Goal: Information Seeking & Learning: Learn about a topic

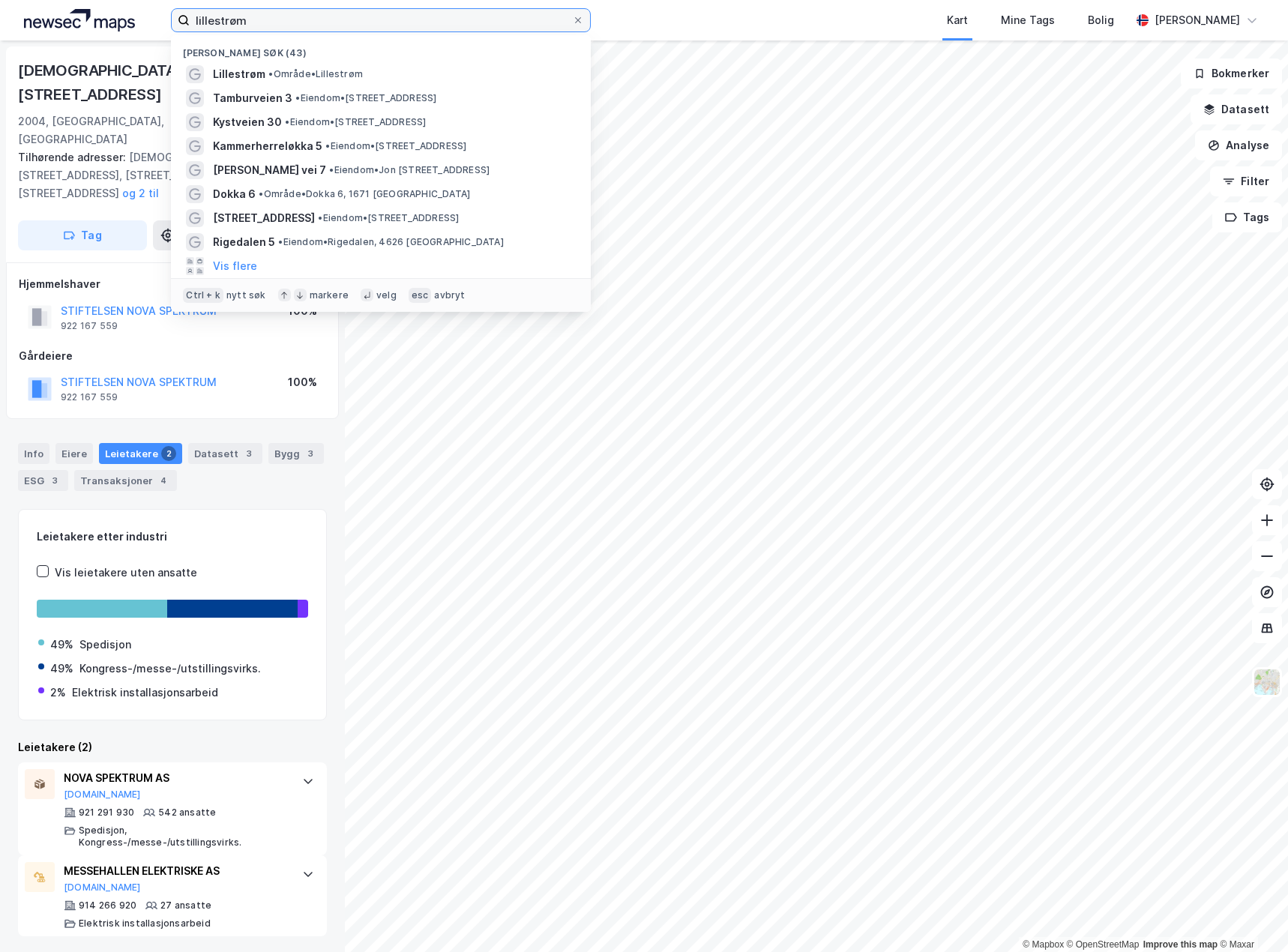
drag, startPoint x: 358, startPoint y: 14, endPoint x: -182, endPoint y: 6, distance: 540.1
click at [0, 6] on html "lillestrøm Nylige søk (43) [GEOGRAPHIC_DATA] • Område • Lillestrøm [STREET_ADDR…" at bounding box center [644, 476] width 1288 height 952
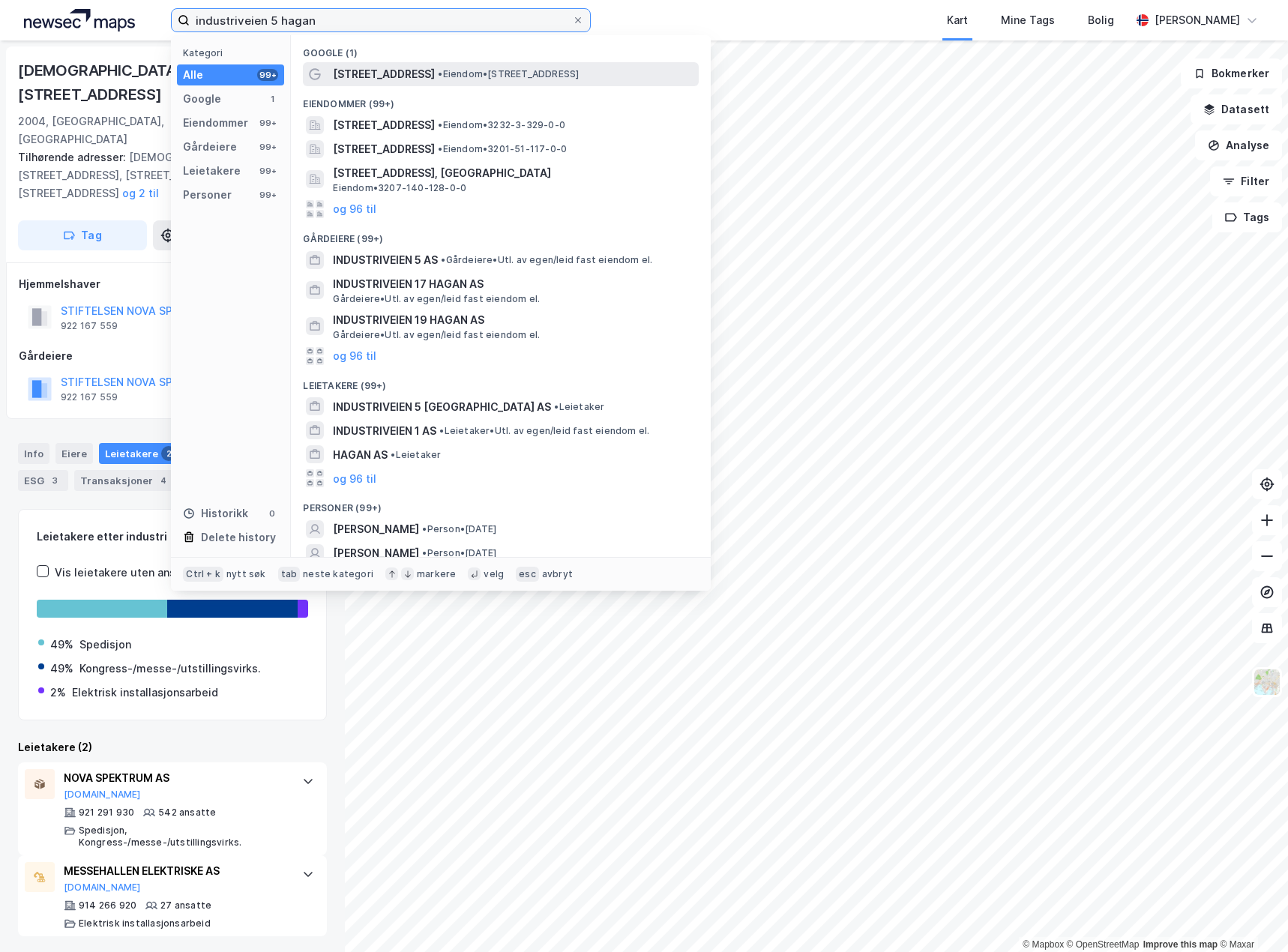
type input "industriveien 5 hagan"
click at [438, 68] on span "• Eiendom • [STREET_ADDRESS]" at bounding box center [509, 74] width 141 height 12
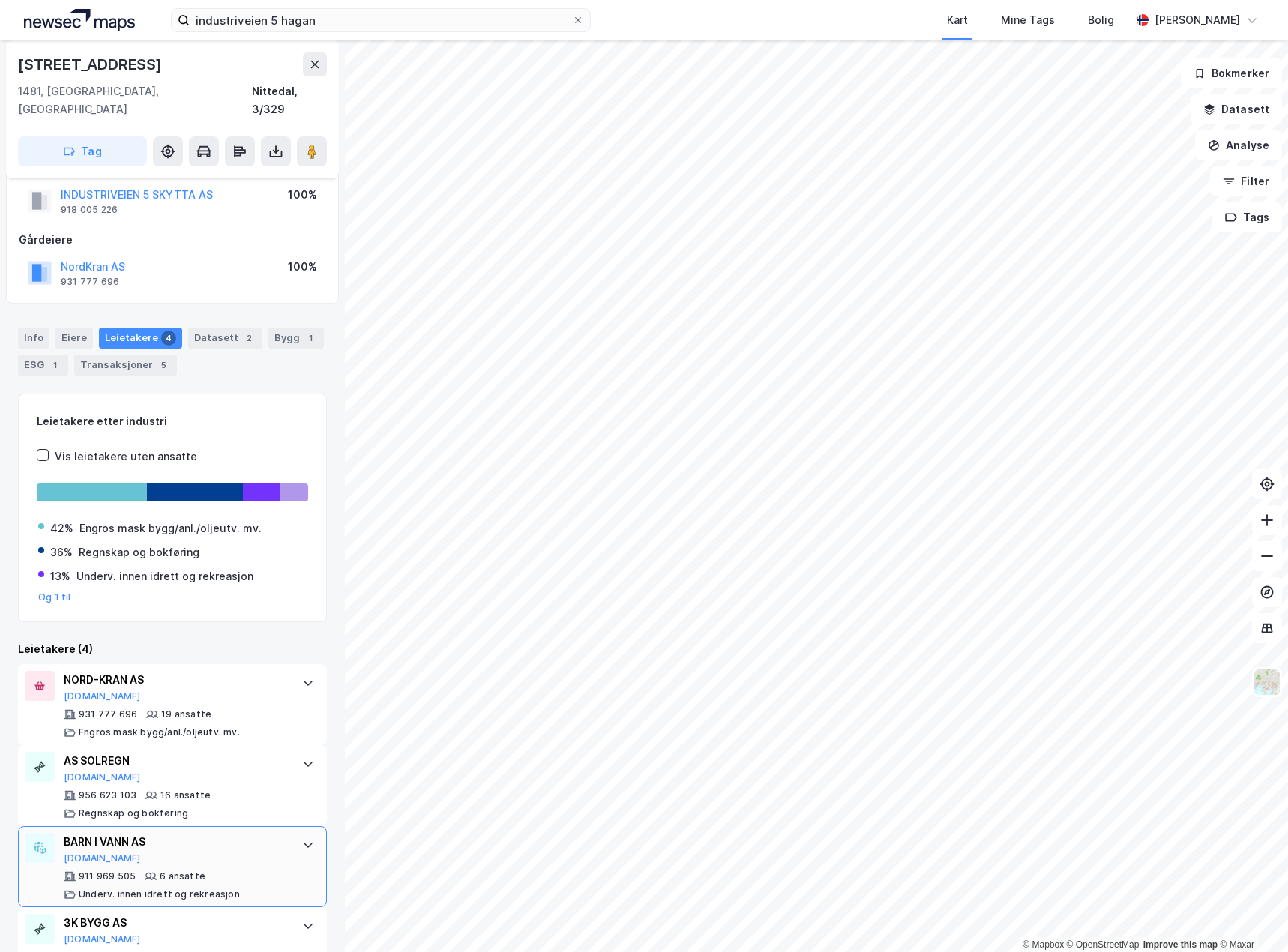
scroll to position [74, 0]
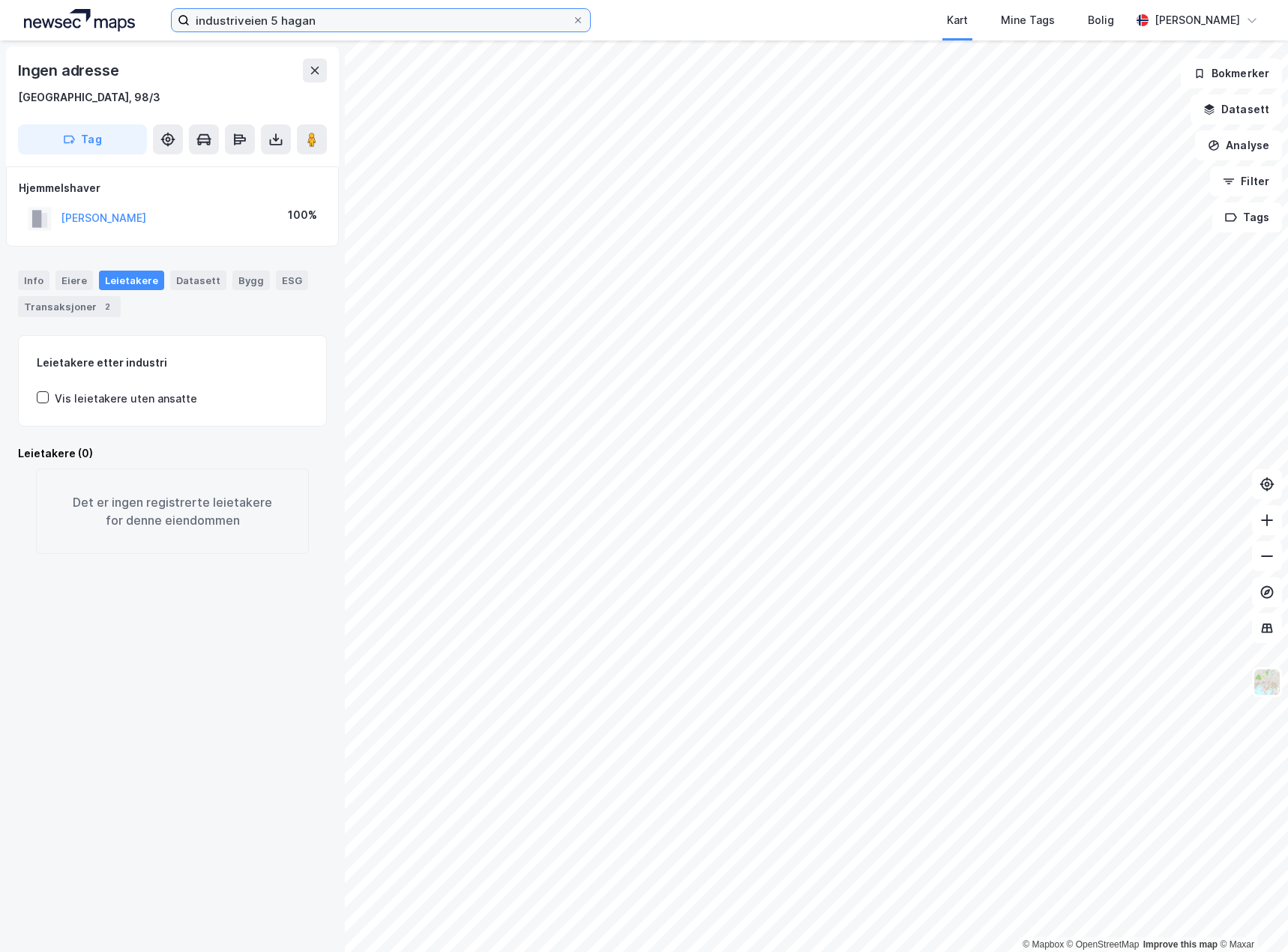
click at [431, 20] on input "industriveien 5 hagan" at bounding box center [380, 20] width 382 height 22
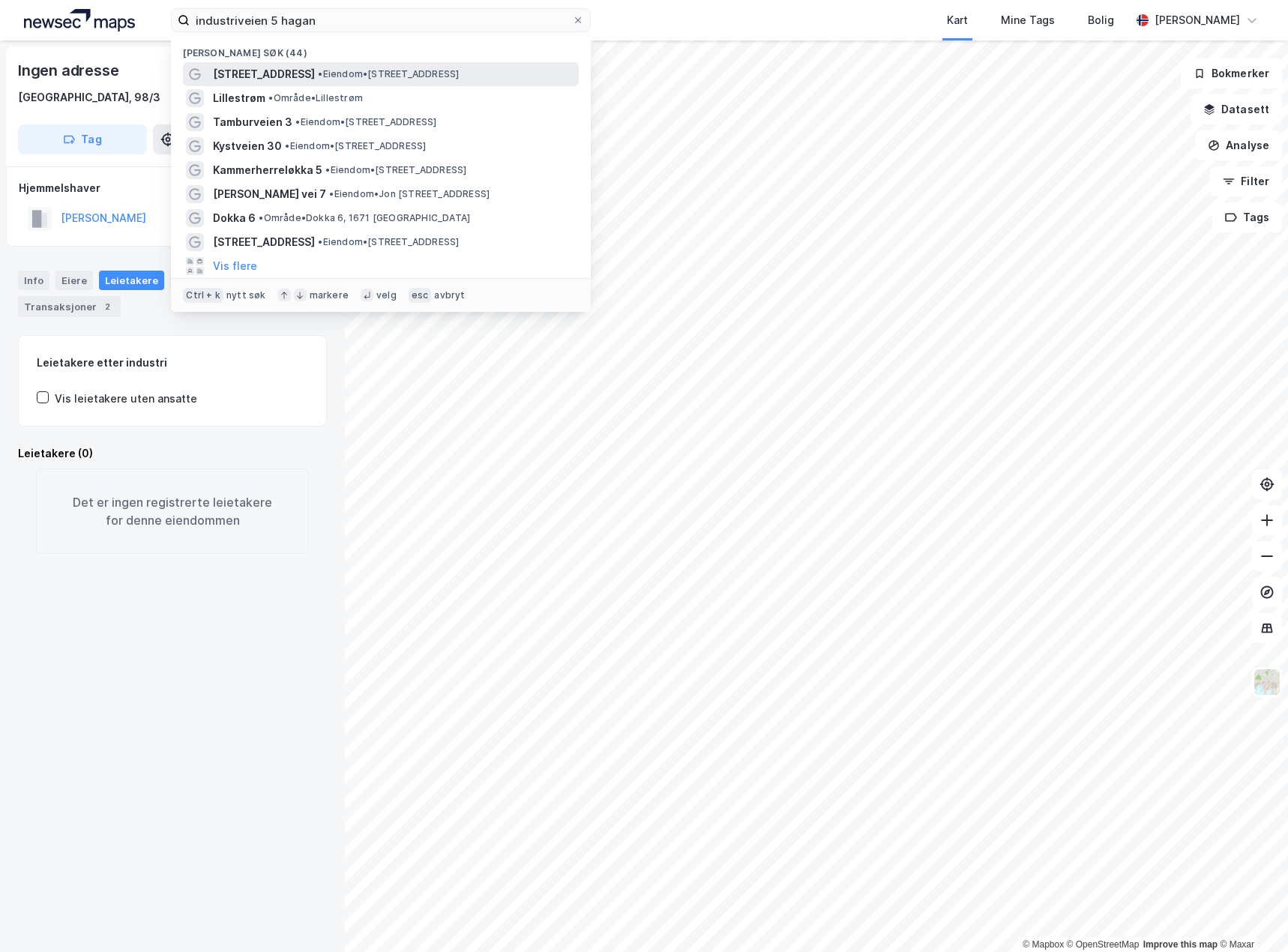
click at [457, 74] on span "• Eiendom • [STREET_ADDRESS]" at bounding box center [388, 74] width 141 height 12
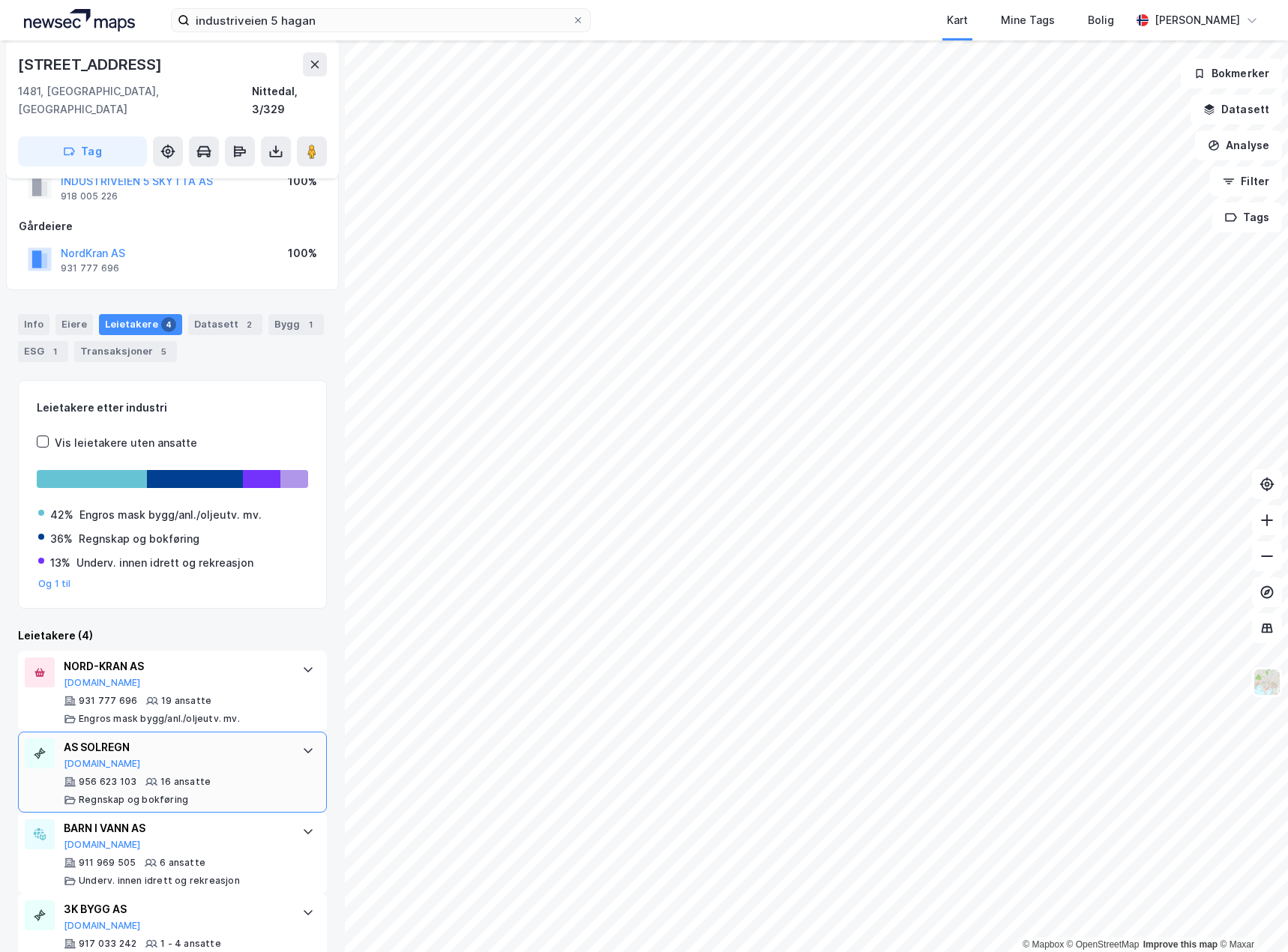
scroll to position [74, 0]
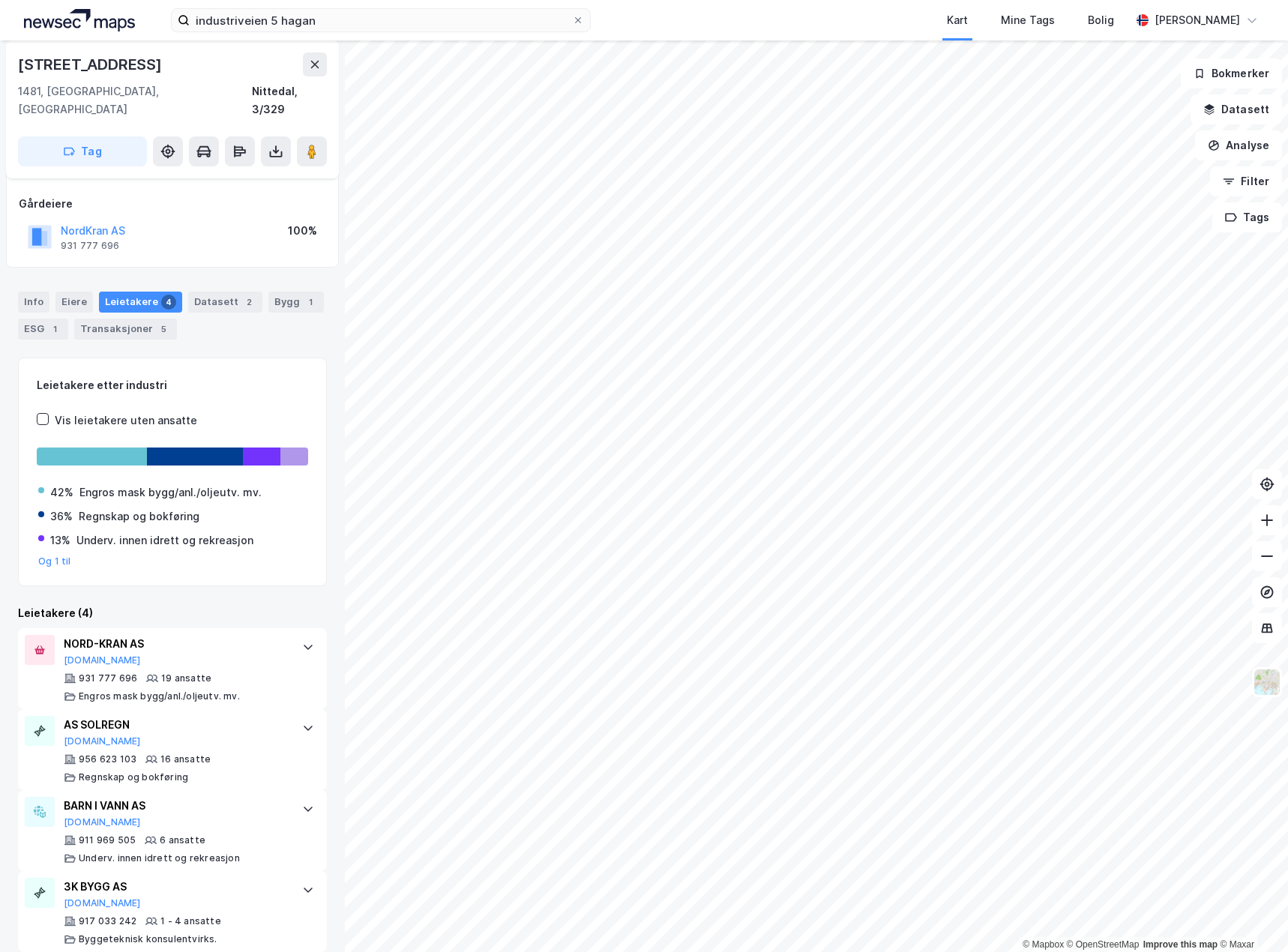
click at [229, 274] on div "Info Eiere Leietakere 4 Datasett 2 Bygg 1 ESG 1 Transaksjoner 5" at bounding box center [172, 310] width 345 height 72
click at [229, 291] on div "Datasett 2" at bounding box center [225, 302] width 74 height 21
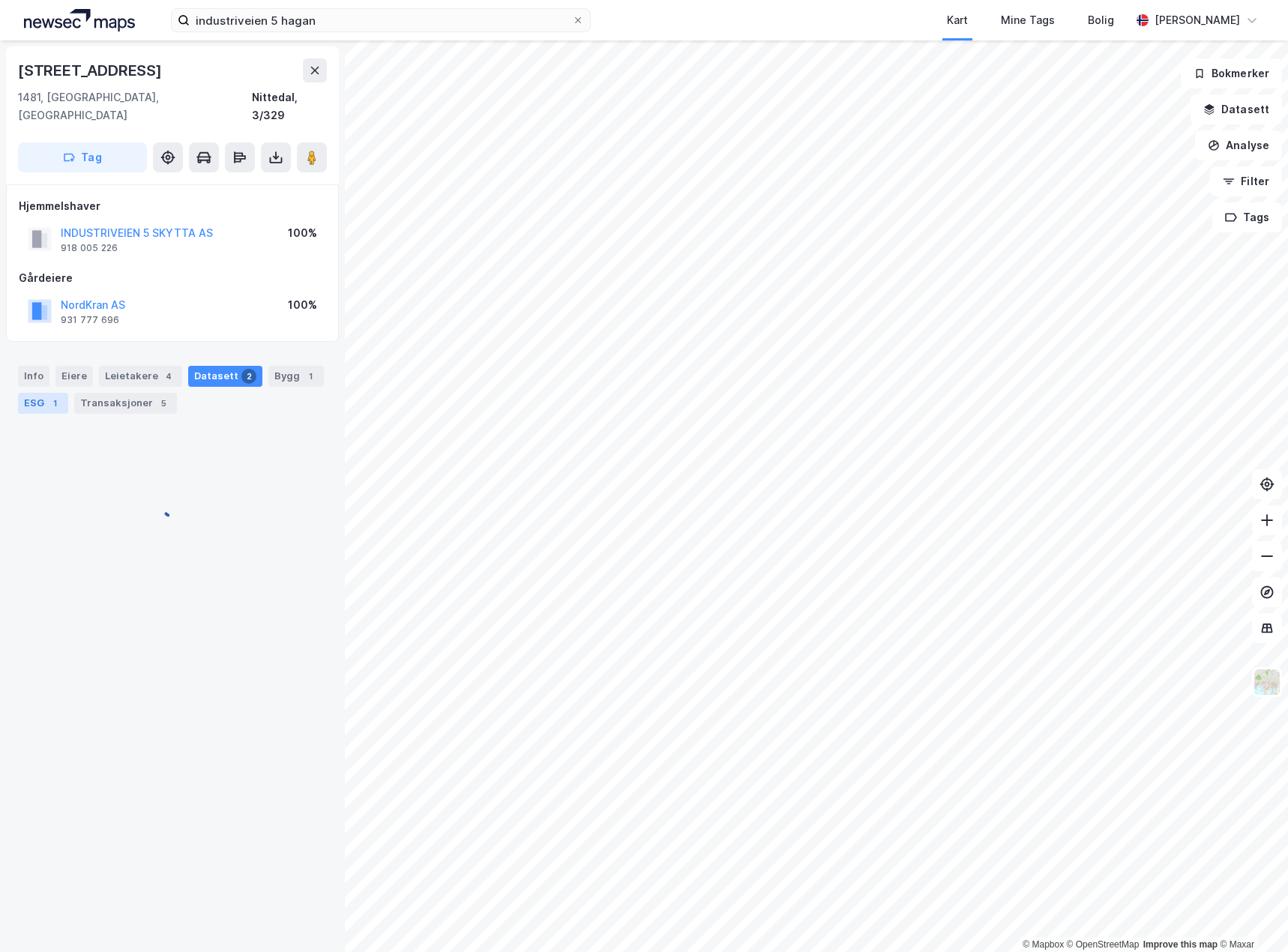
click at [41, 393] on div "ESG 1" at bounding box center [42, 404] width 50 height 21
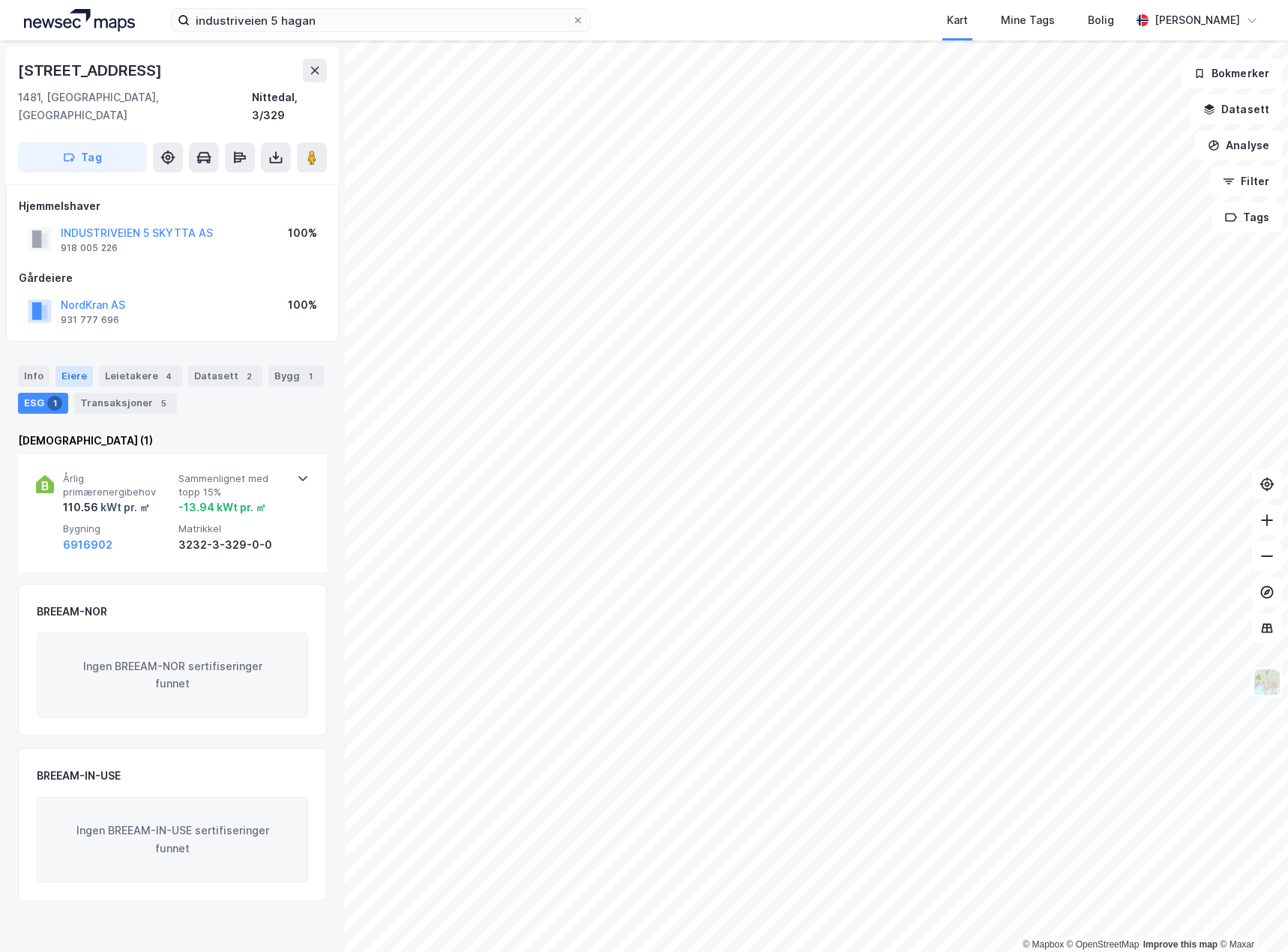
click at [72, 366] on div "Eiere" at bounding box center [74, 376] width 38 height 21
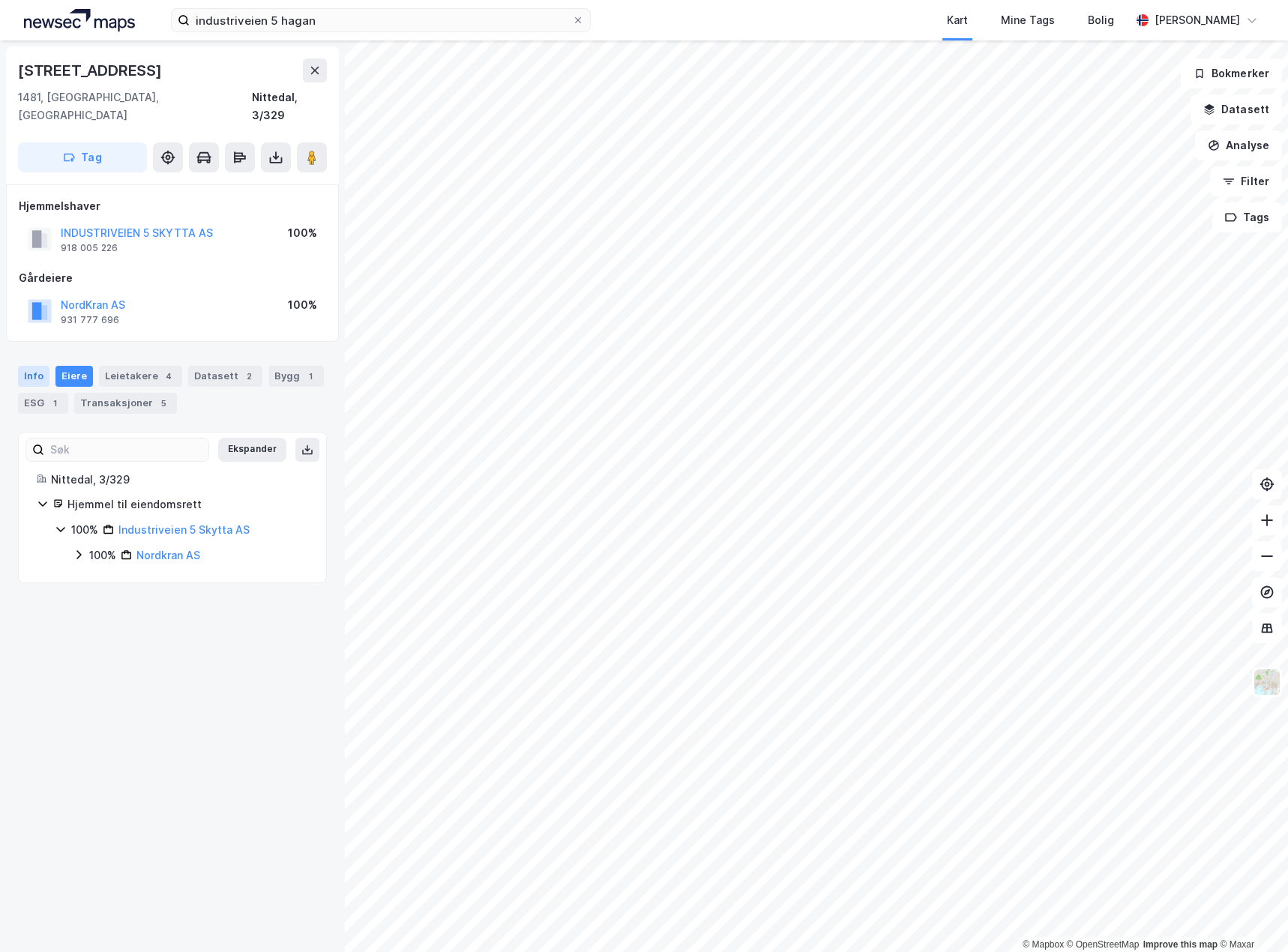
click at [29, 366] on div "Info" at bounding box center [33, 376] width 31 height 21
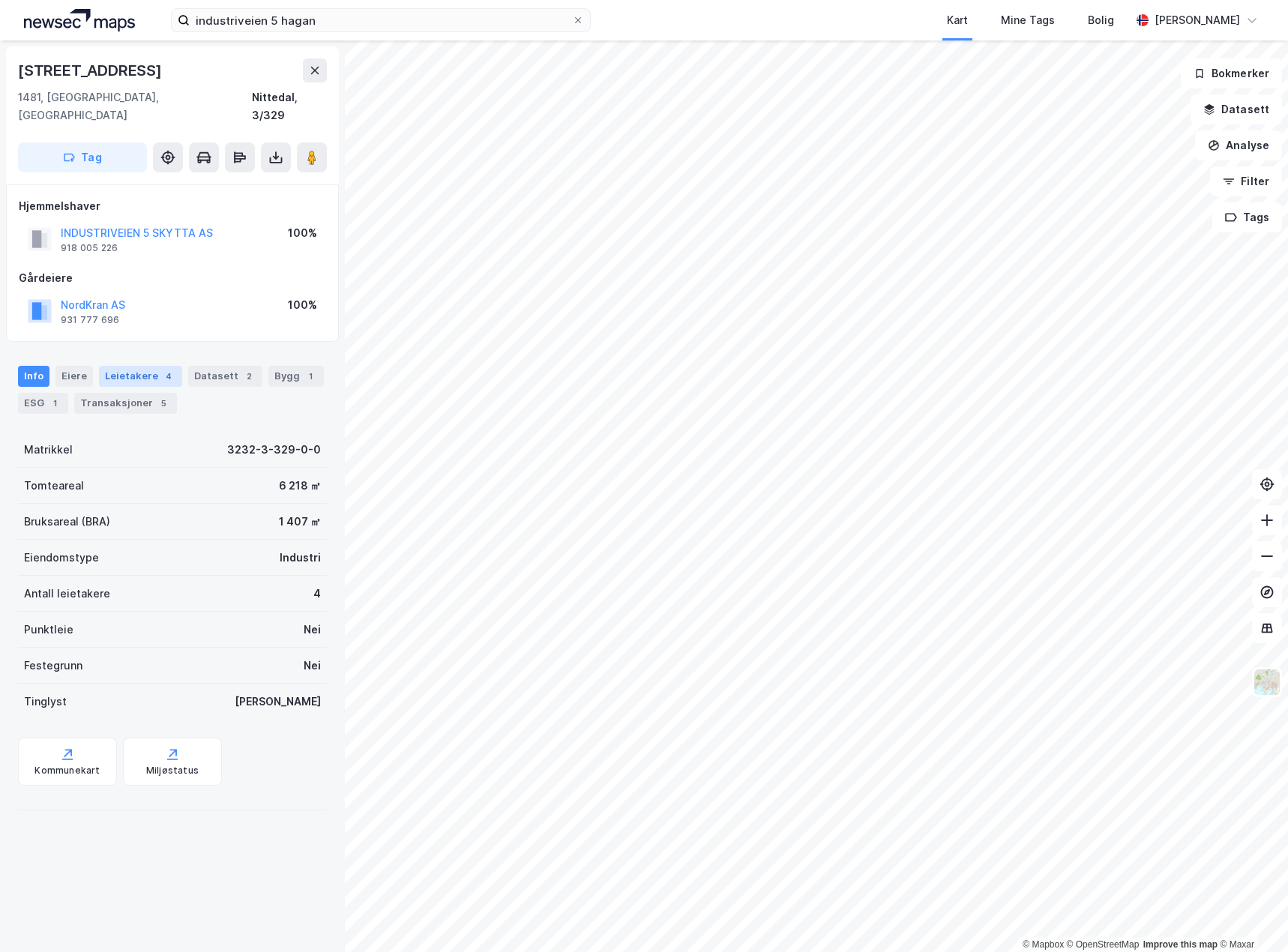
click at [140, 366] on div "Leietakere 4" at bounding box center [141, 376] width 83 height 21
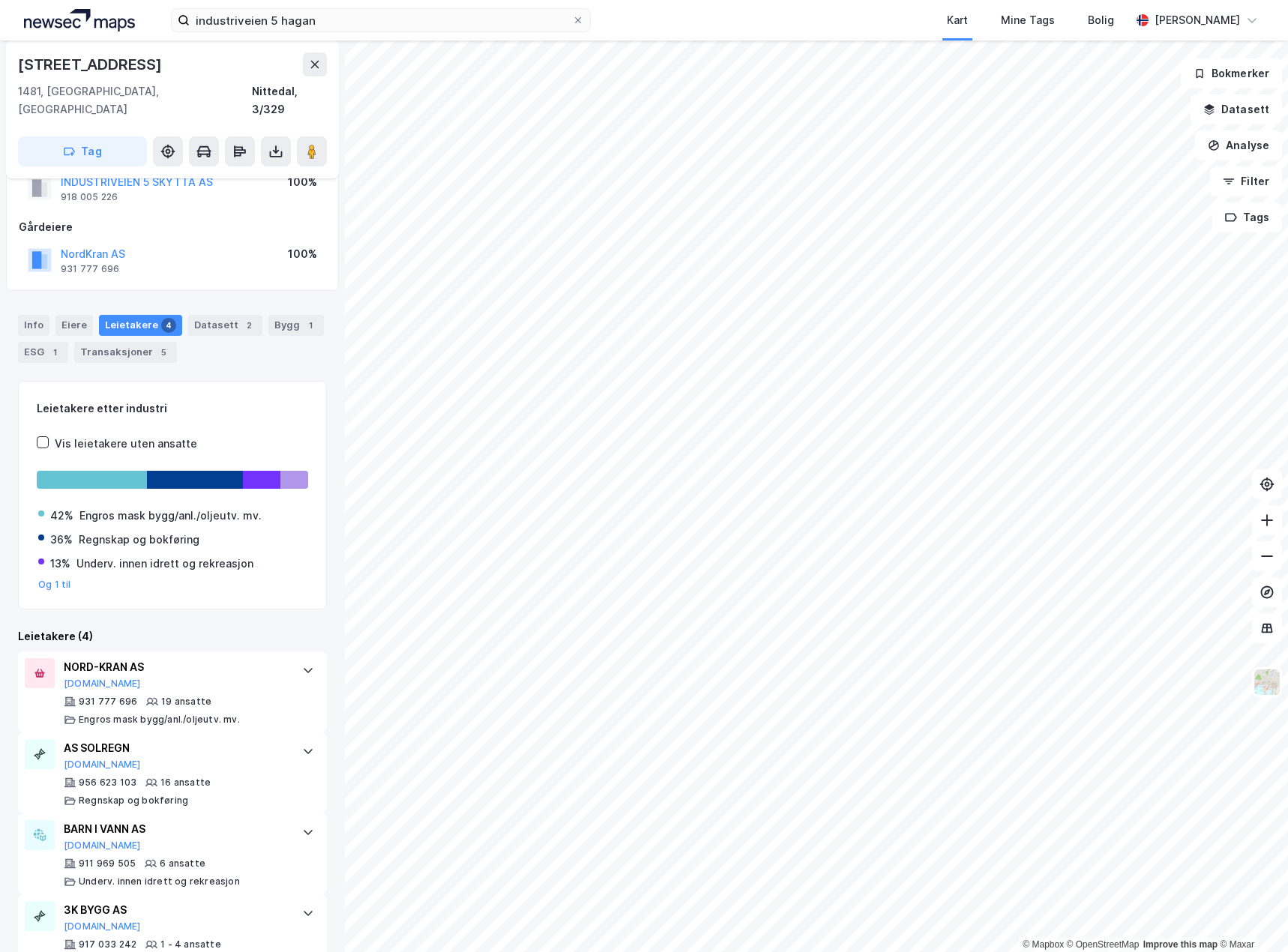
scroll to position [74, 0]
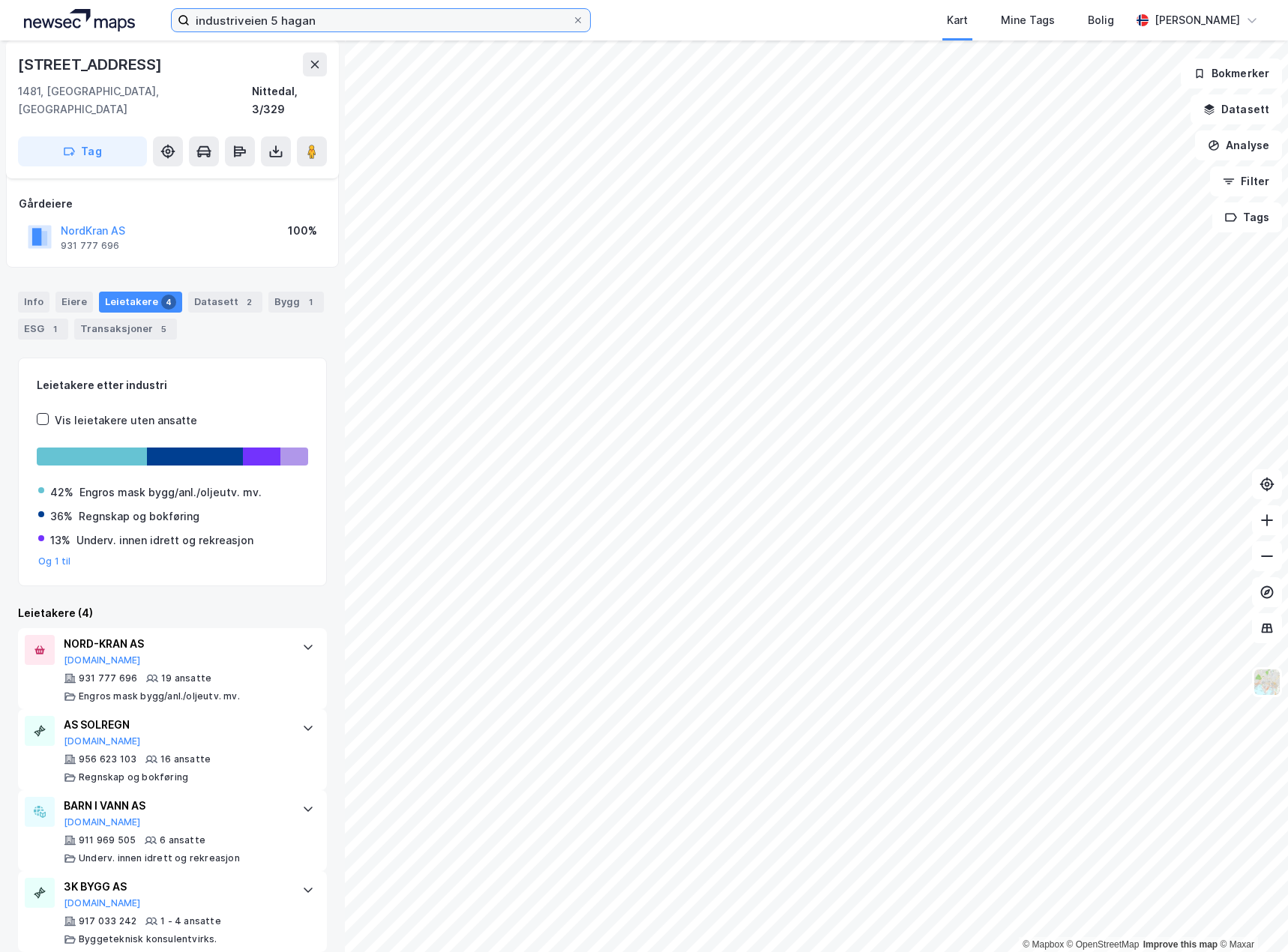
click at [571, 19] on input "industriveien 5 hagan" at bounding box center [380, 20] width 382 height 22
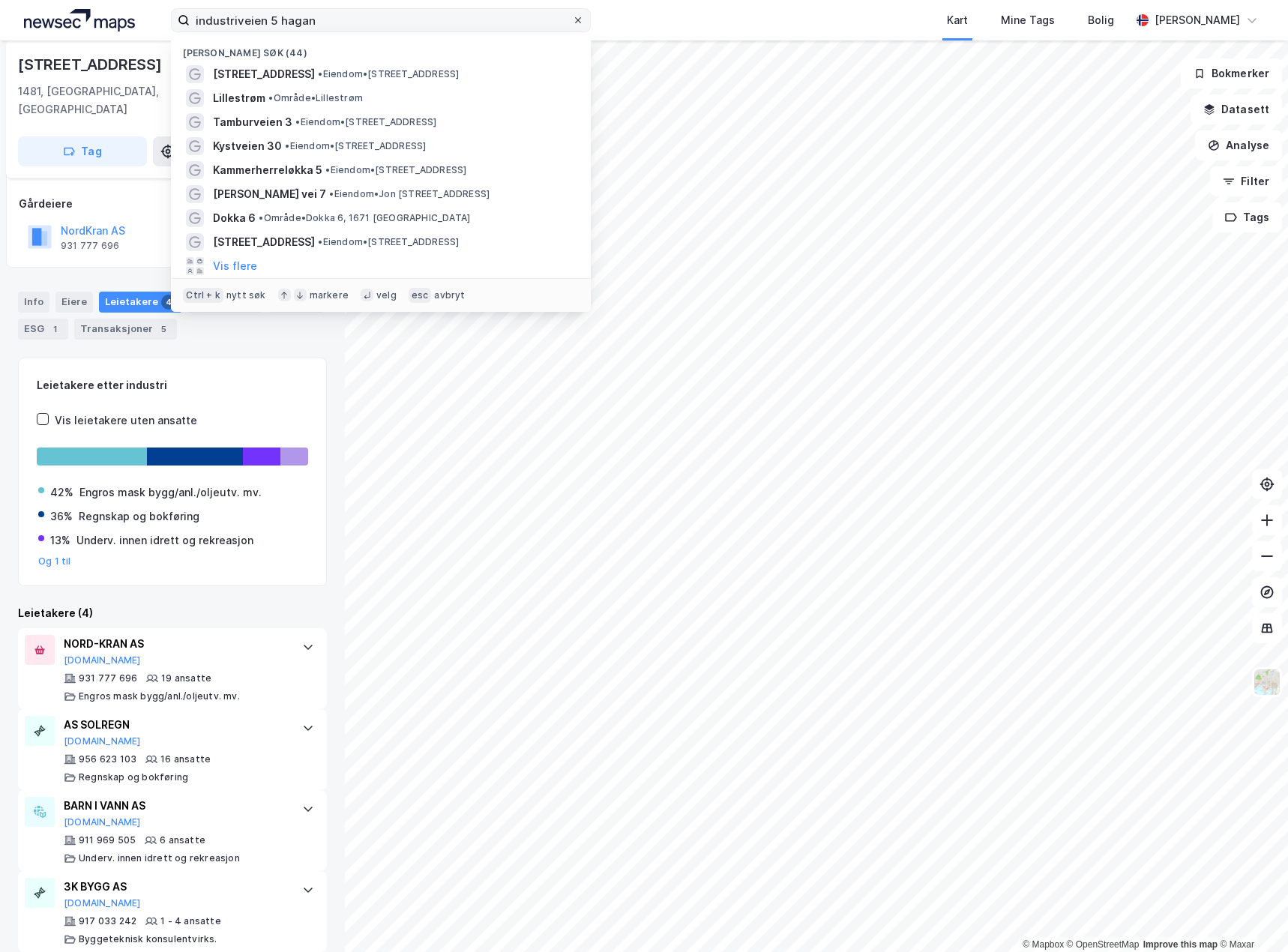
click at [577, 21] on icon at bounding box center [578, 20] width 9 height 9
click at [572, 21] on input "industriveien 5 hagan" at bounding box center [380, 20] width 382 height 22
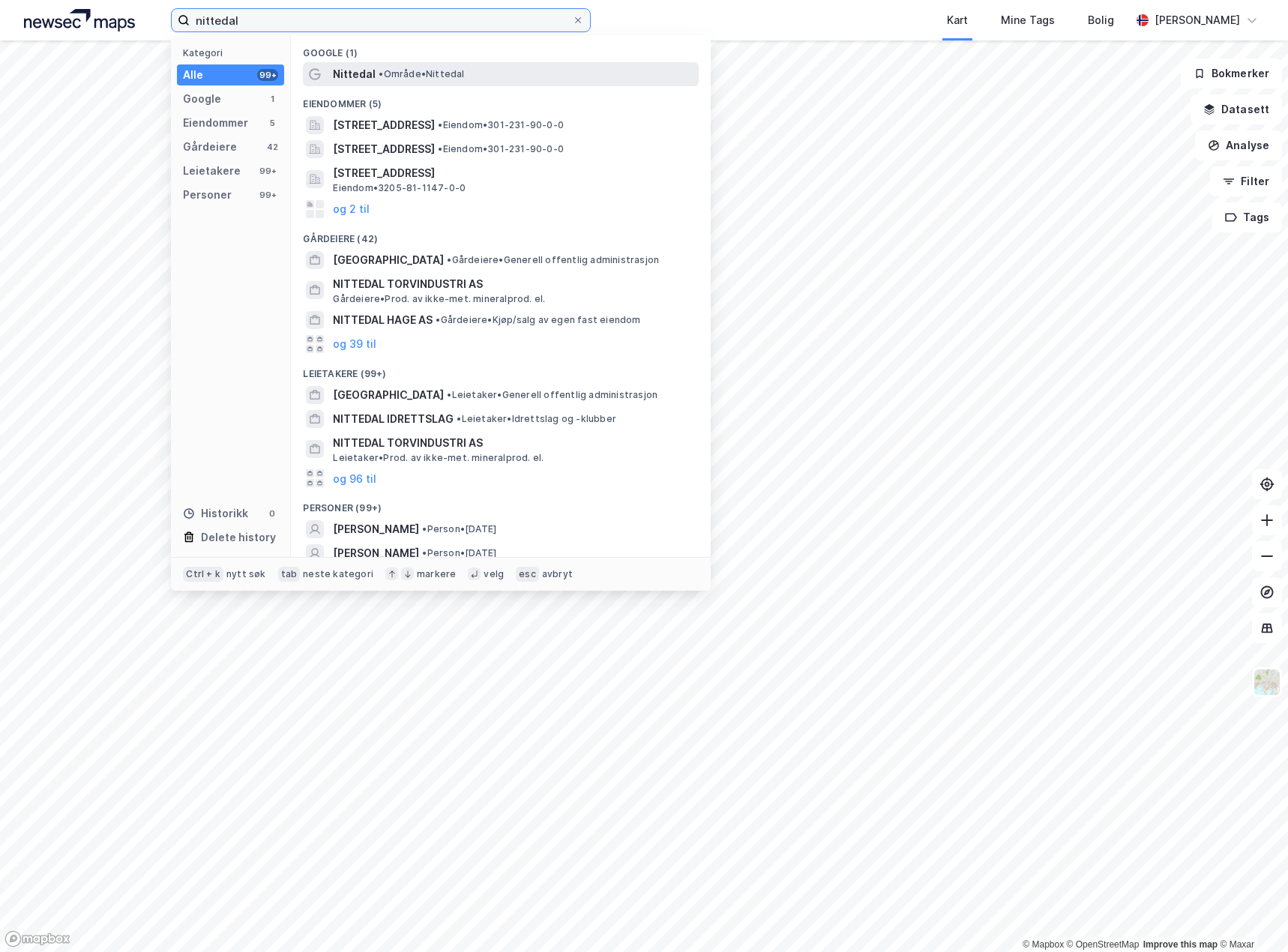
type input "nittedal"
click at [410, 72] on span "• Område • Nittedal" at bounding box center [421, 74] width 86 height 12
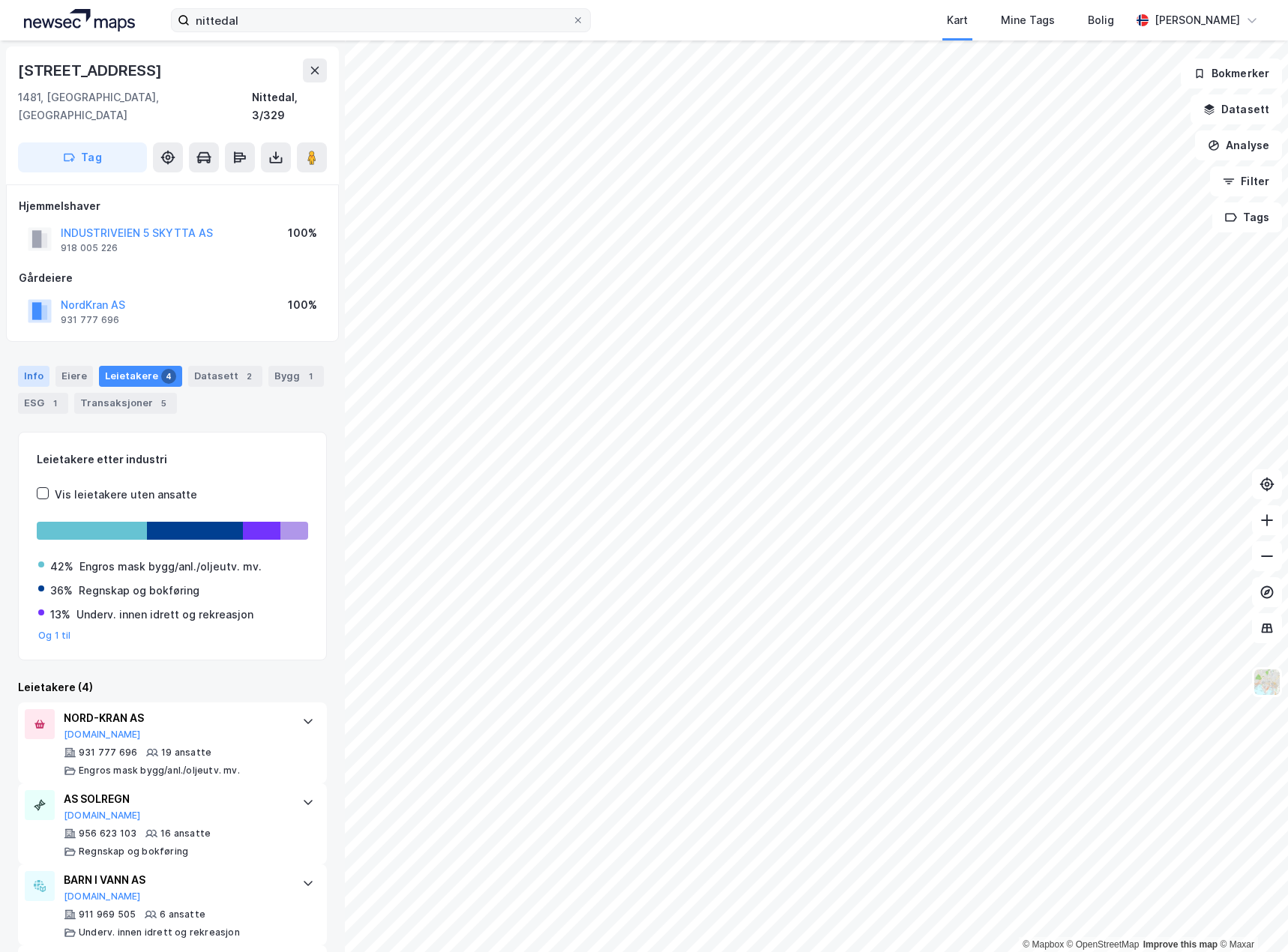
click at [25, 366] on div "Info" at bounding box center [33, 376] width 31 height 21
